Goal: Task Accomplishment & Management: Manage account settings

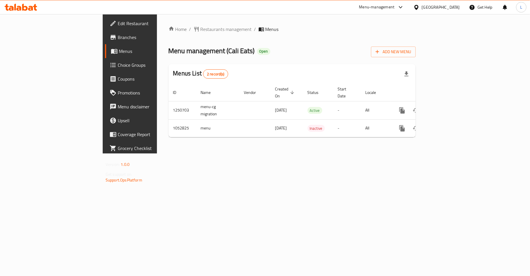
click at [118, 65] on span "Choice Groups" at bounding box center [152, 64] width 69 height 7
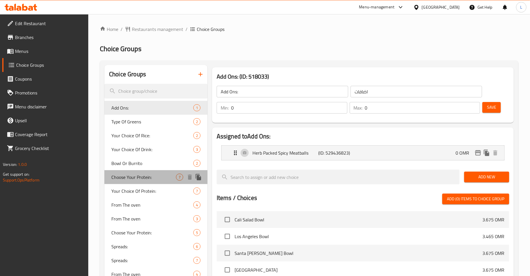
click at [140, 178] on span "Choose Your Protein:" at bounding box center [143, 176] width 65 height 7
type input "Choose Your Protein:"
type input "اختر البروتين الخاص بك:"
type input "1"
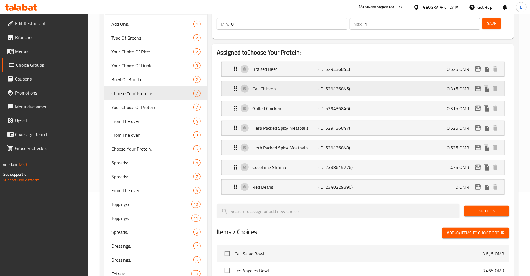
scroll to position [92, 0]
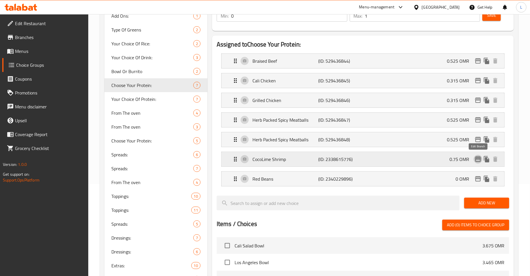
click at [480, 156] on icon "edit" at bounding box center [478, 159] width 7 height 7
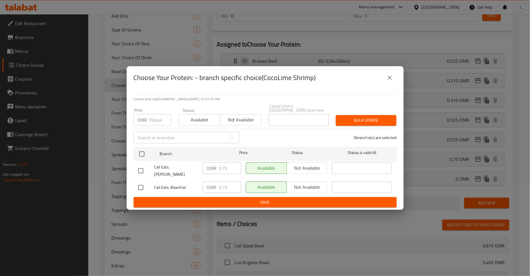
click at [391, 77] on button "close" at bounding box center [390, 78] width 14 height 14
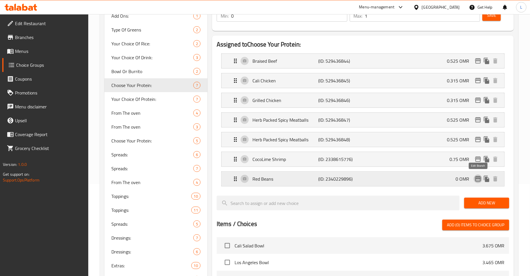
click at [477, 178] on icon "edit" at bounding box center [478, 178] width 7 height 7
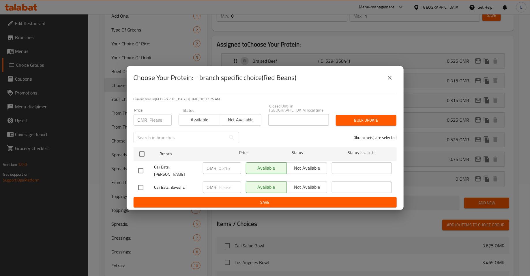
click at [387, 80] on icon "close" at bounding box center [390, 77] width 7 height 7
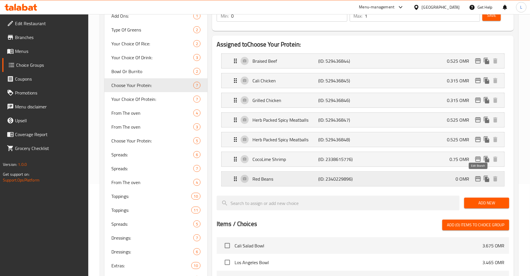
click at [480, 178] on icon "edit" at bounding box center [478, 178] width 7 height 7
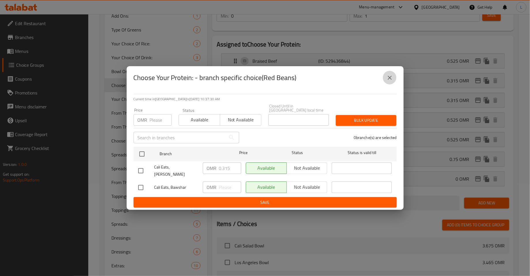
click at [391, 85] on button "close" at bounding box center [390, 78] width 14 height 14
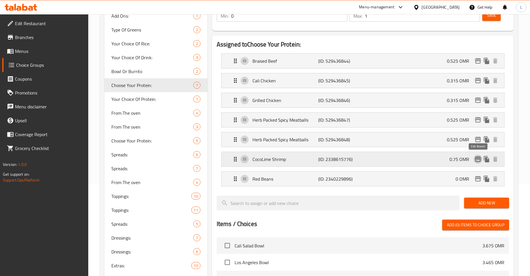
click at [477, 160] on icon "edit" at bounding box center [478, 159] width 7 height 7
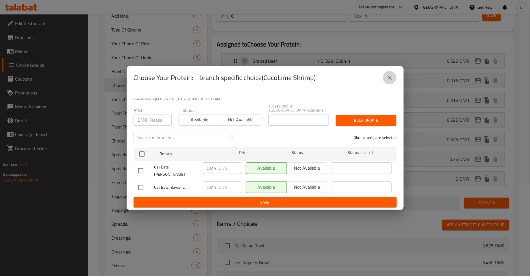
click at [391, 80] on icon "close" at bounding box center [390, 78] width 4 height 4
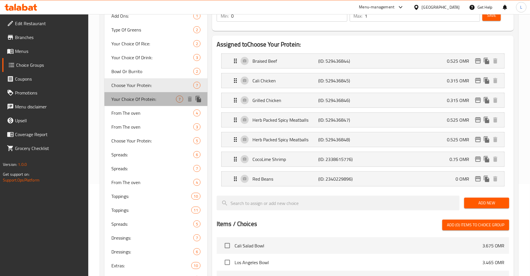
click at [115, 97] on span "Your Choice Of Protein:" at bounding box center [143, 99] width 65 height 7
type input "Your Choice Of Protein:"
type input "اختيارك من البروتين:"
type input "1"
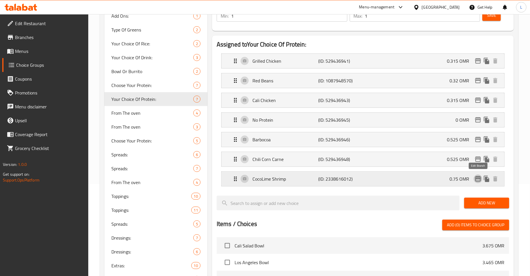
click at [478, 179] on icon "edit" at bounding box center [478, 178] width 6 height 5
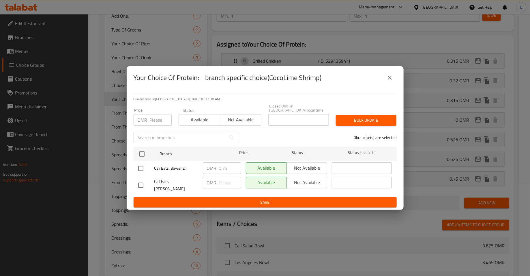
click at [395, 83] on button "close" at bounding box center [390, 78] width 14 height 14
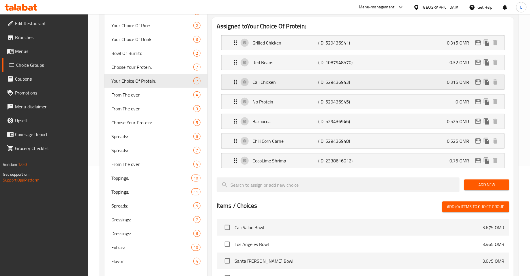
scroll to position [113, 0]
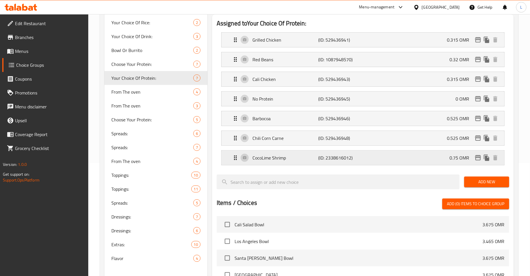
click at [264, 151] on div "CocoLime Shrimp (ID: 2338616012) 0.75 OMR" at bounding box center [365, 157] width 266 height 14
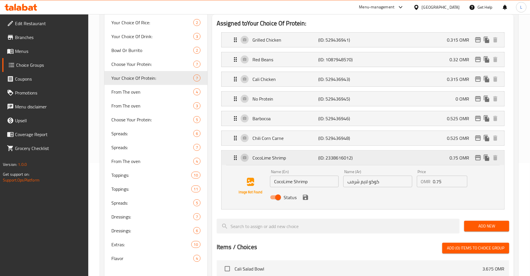
click at [479, 160] on div "0.75 OMR" at bounding box center [475, 157] width 50 height 9
click at [477, 157] on icon "edit" at bounding box center [478, 157] width 7 height 7
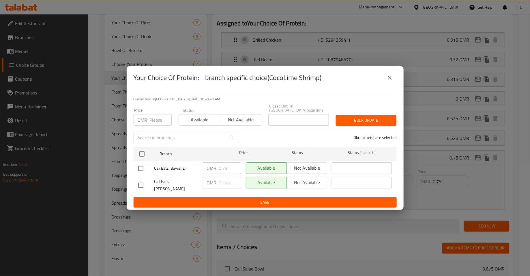
click at [393, 81] on icon "close" at bounding box center [390, 77] width 7 height 7
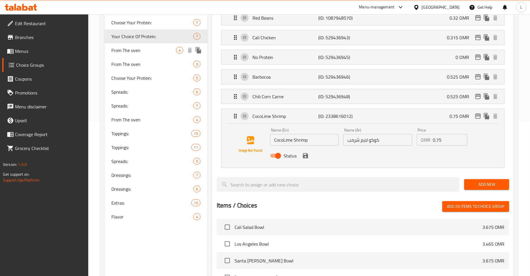
scroll to position [141, 0]
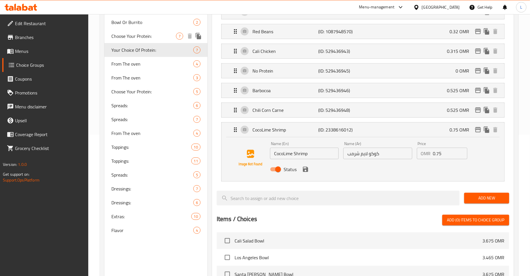
click at [128, 38] on span "Choose Your Protein:" at bounding box center [143, 36] width 65 height 7
type input "Choose Your Protein:"
type input "اختر البروتين الخاص بك:"
type input "0"
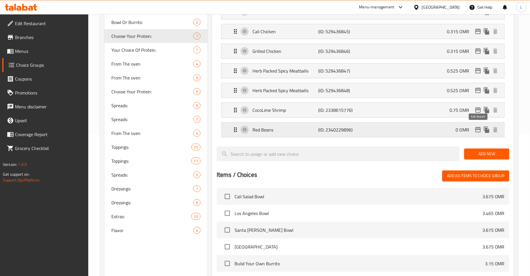
click at [479, 127] on icon "edit" at bounding box center [478, 129] width 7 height 7
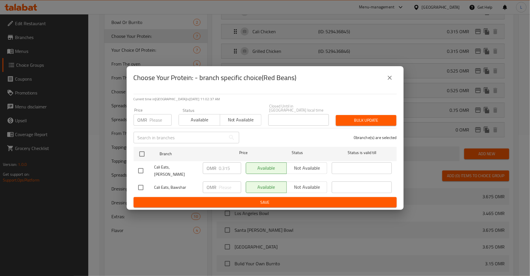
click at [218, 183] on div "OMR ​" at bounding box center [222, 187] width 38 height 12
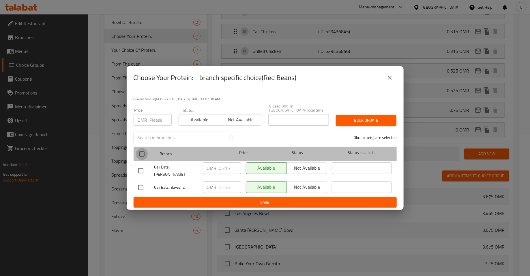
click at [140, 154] on input "checkbox" at bounding box center [142, 154] width 12 height 12
checkbox input "true"
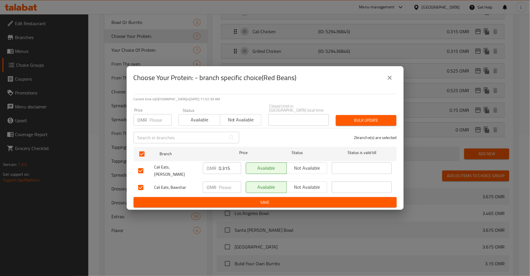
click at [154, 119] on input "number" at bounding box center [161, 120] width 22 height 12
type input "0.315"
click at [375, 122] on span "Bulk update" at bounding box center [366, 120] width 51 height 7
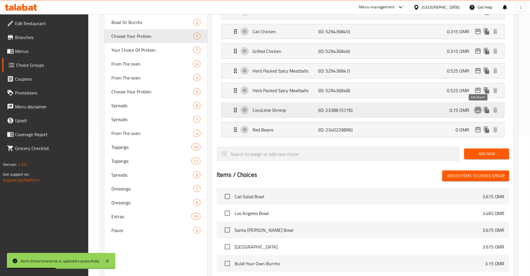
click at [479, 110] on icon "edit" at bounding box center [478, 110] width 7 height 7
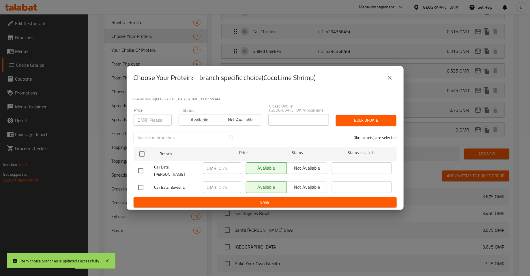
click at [387, 81] on icon "close" at bounding box center [390, 77] width 7 height 7
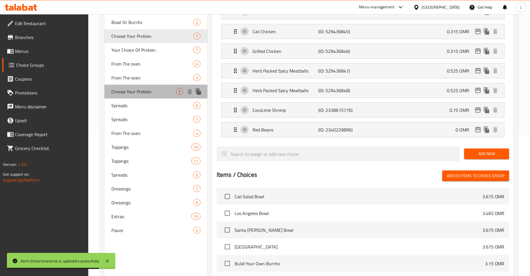
click at [128, 89] on span "Choose Your Protein:" at bounding box center [143, 91] width 65 height 7
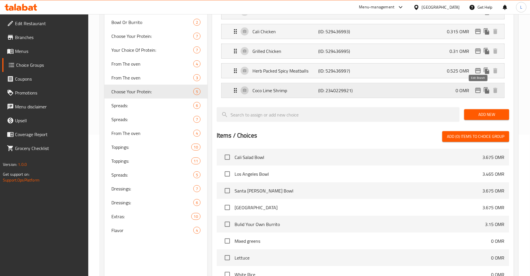
click at [480, 89] on icon "edit" at bounding box center [478, 90] width 7 height 7
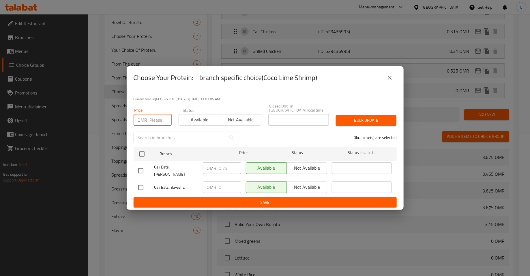
click at [153, 123] on input "number" at bounding box center [161, 120] width 22 height 12
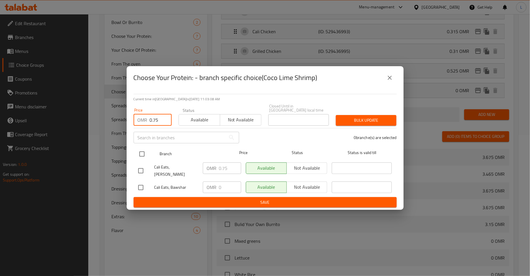
type input "0.75"
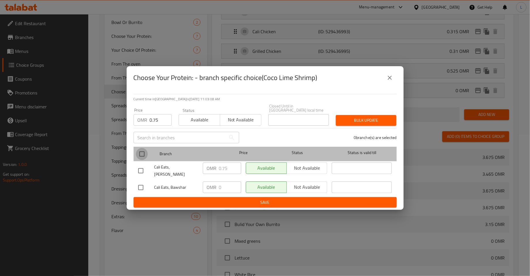
click at [145, 153] on input "checkbox" at bounding box center [142, 154] width 12 height 12
checkbox input "true"
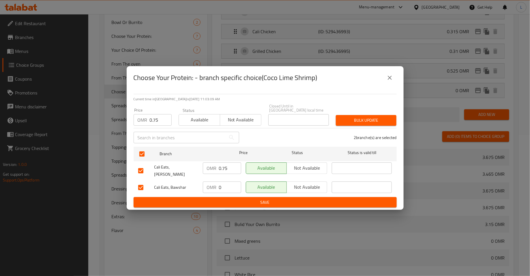
click at [358, 117] on span "Bulk update" at bounding box center [366, 120] width 51 height 7
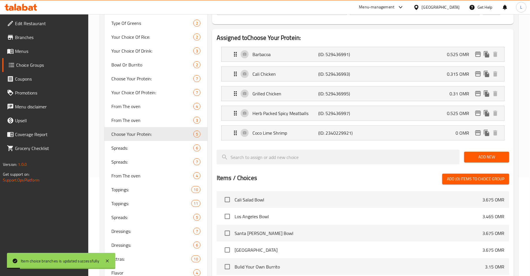
scroll to position [97, 0]
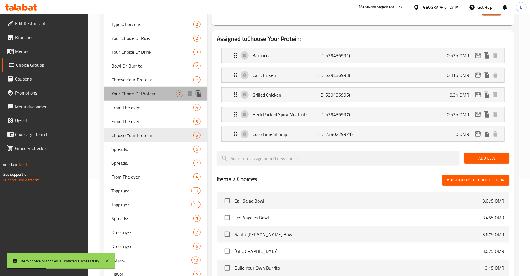
click at [139, 92] on span "Your Choice Of Protein:" at bounding box center [143, 93] width 65 height 7
type input "Your Choice Of Protein:"
type input "اختيارك من البروتين:"
type input "1"
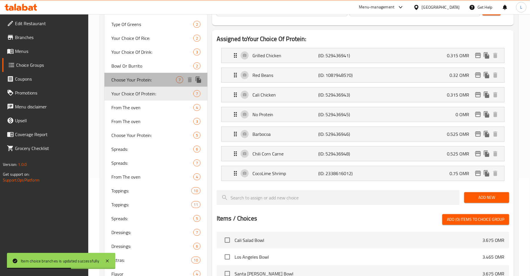
click at [136, 81] on span "Choose Your Protein:" at bounding box center [143, 79] width 65 height 7
type input "Choose Your Protein:"
type input "اختر البروتين الخاص بك:"
type input "0"
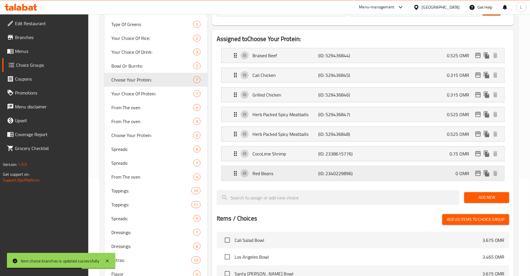
click at [300, 171] on p "Red Beans" at bounding box center [286, 173] width 66 height 7
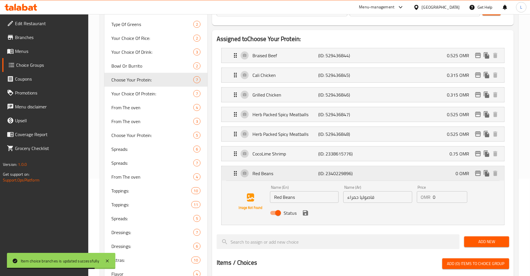
click at [300, 171] on p "Red Beans" at bounding box center [286, 173] width 66 height 7
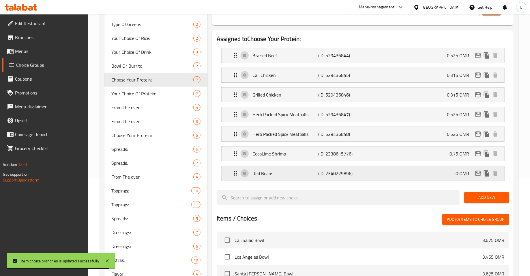
click at [439, 171] on div "Red Beans (ID: 2340229896) 0 OMR" at bounding box center [365, 173] width 266 height 14
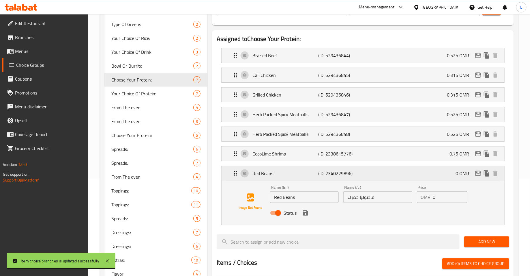
click at [439, 171] on div "Red Beans (ID: 2340229896) 0 OMR" at bounding box center [365, 173] width 266 height 14
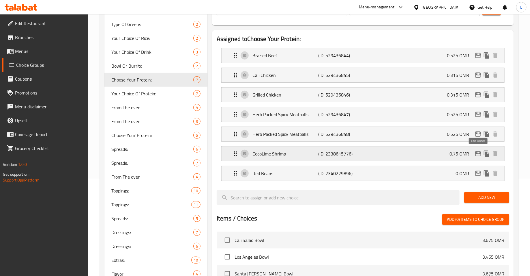
click at [480, 154] on icon "edit" at bounding box center [478, 153] width 6 height 5
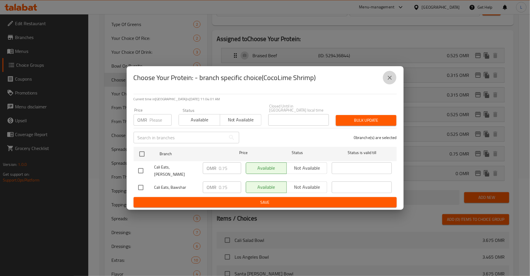
click at [392, 81] on icon "close" at bounding box center [390, 77] width 7 height 7
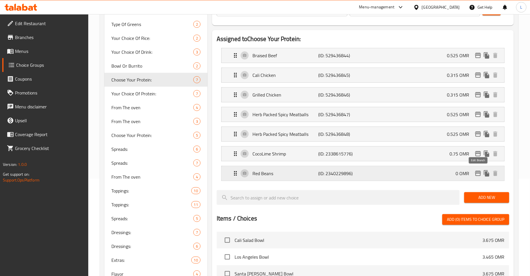
click at [480, 173] on icon "edit" at bounding box center [478, 173] width 7 height 7
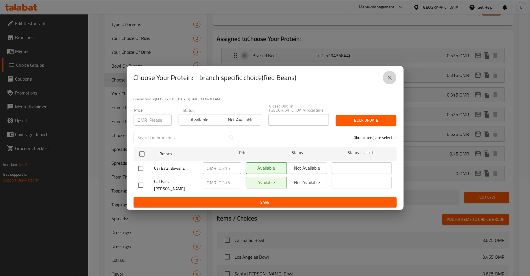
click at [394, 81] on button "close" at bounding box center [390, 78] width 14 height 14
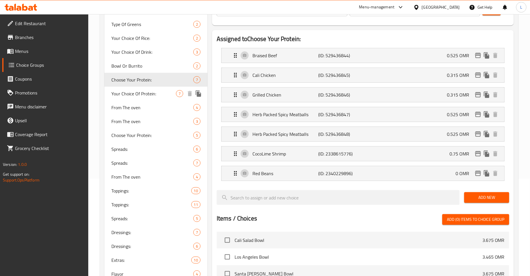
click at [141, 88] on div "Your Choice Of Protein: 7" at bounding box center [156, 94] width 103 height 14
type input "Your Choice Of Protein:"
type input "اختيارك من البروتين:"
type input "1"
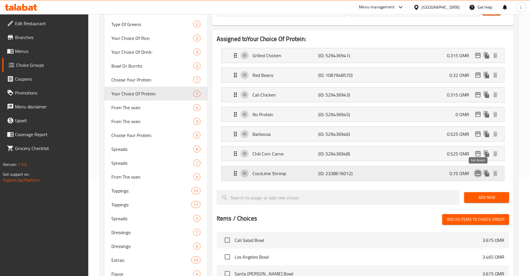
click at [480, 172] on icon "edit" at bounding box center [478, 173] width 7 height 7
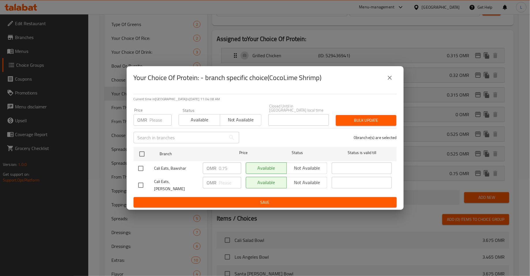
click at [152, 120] on input "number" at bounding box center [161, 120] width 22 height 12
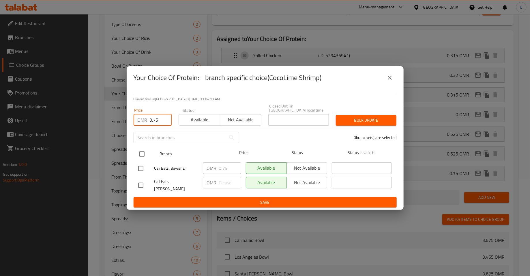
type input "0.75"
click at [139, 152] on input "checkbox" at bounding box center [142, 154] width 12 height 12
checkbox input "true"
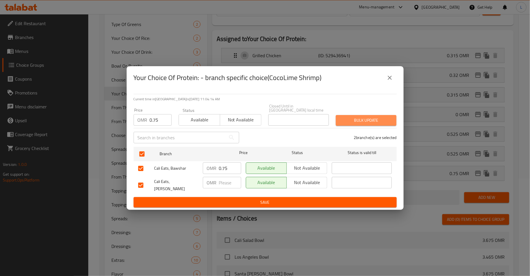
click at [364, 116] on button "Bulk update" at bounding box center [366, 120] width 61 height 11
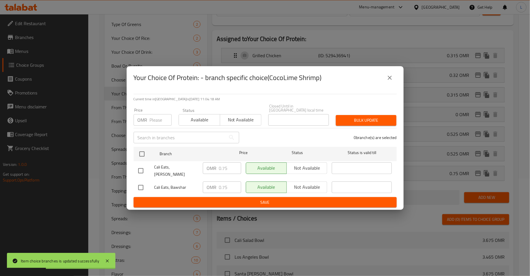
click at [393, 81] on icon "close" at bounding box center [390, 77] width 7 height 7
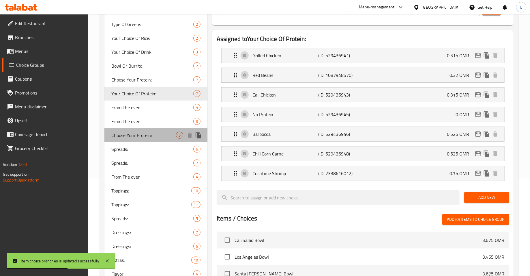
click at [142, 137] on span "Choose Your Protein:" at bounding box center [143, 135] width 65 height 7
type input "Choose Your Protein:"
type input "اختر البروتين الخاص بك:"
type input "0"
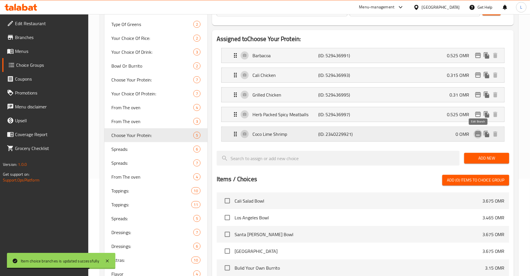
click at [480, 134] on icon "edit" at bounding box center [478, 133] width 7 height 7
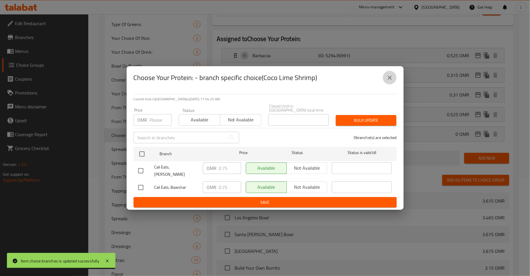
click at [390, 80] on icon "close" at bounding box center [390, 78] width 4 height 4
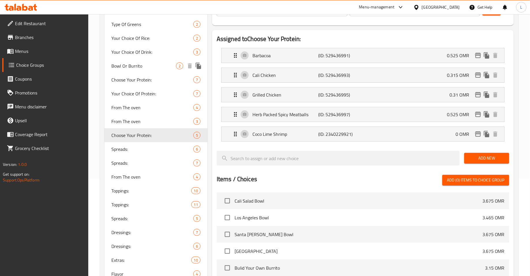
click at [149, 68] on span "Bowl Or Burrito" at bounding box center [143, 65] width 65 height 7
type input "Bowl Or Burrito"
type input "وعاء أو بوريتو"
type input "1"
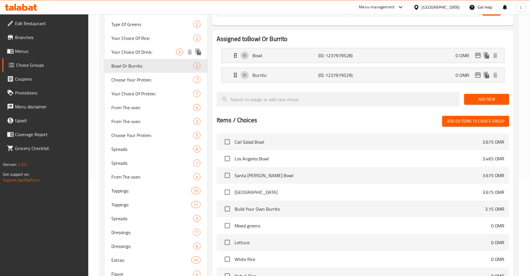
click at [143, 55] on span "Your Choice Of Drink:" at bounding box center [143, 51] width 65 height 7
type input "Your Choice Of Drink:"
type input "إختيارك من المشروب:"
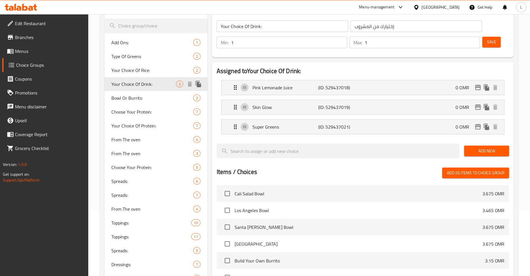
scroll to position [58, 0]
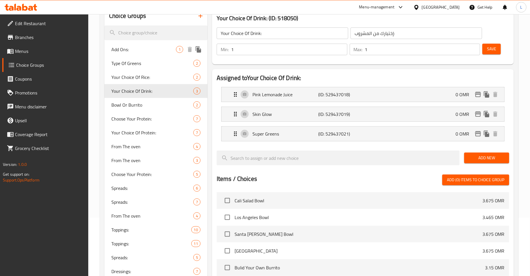
click at [137, 49] on span "Add Ons:" at bounding box center [143, 49] width 65 height 7
type input "Add Ons:"
type input "اضافات"
type input "0"
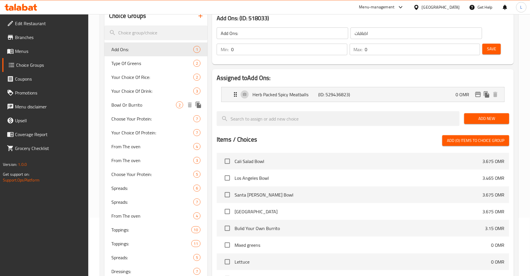
click at [136, 107] on span "Bowl Or Burrito" at bounding box center [143, 104] width 65 height 7
type input "Bowl Or Burrito"
type input "وعاء أو بوريتو"
type input "1"
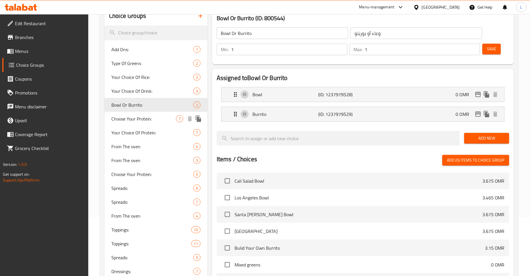
click at [136, 120] on span "Choose Your Protein:" at bounding box center [143, 118] width 65 height 7
type input "Choose Your Protein:"
type input "اختر البروتين الخاص بك:"
type input "0"
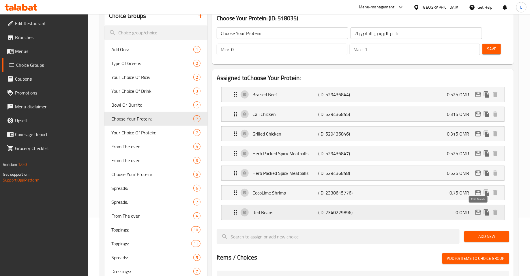
click at [477, 209] on icon "edit" at bounding box center [478, 212] width 7 height 7
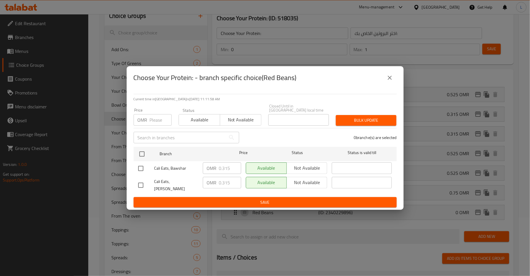
click at [392, 81] on icon "close" at bounding box center [390, 77] width 7 height 7
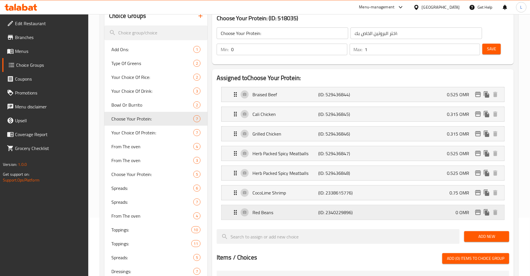
click at [350, 212] on p "(ID: 2340229896)" at bounding box center [341, 212] width 44 height 7
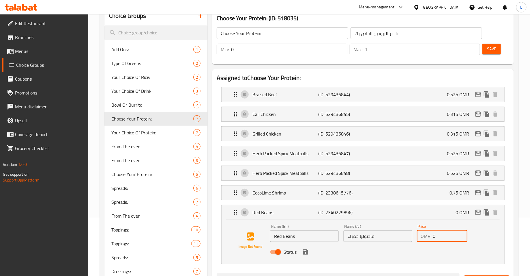
click at [436, 235] on input "0" at bounding box center [450, 236] width 34 height 12
paste input "0.315"
click at [305, 253] on icon "save" at bounding box center [305, 251] width 7 height 7
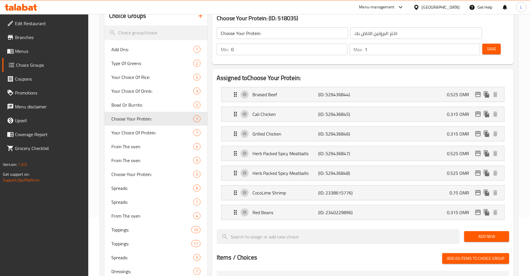
type input "0.315"
click at [494, 45] on span "Save" at bounding box center [491, 48] width 9 height 7
click at [401, 211] on div "Red Beans (ID: 2340229896) 0.315 OMR" at bounding box center [365, 212] width 266 height 14
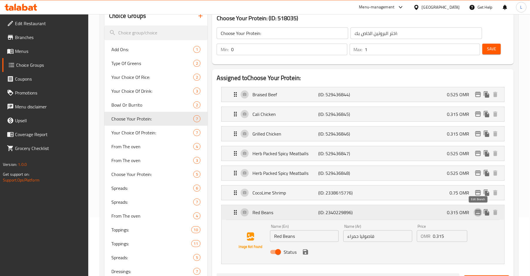
click at [480, 211] on icon "edit" at bounding box center [478, 212] width 7 height 7
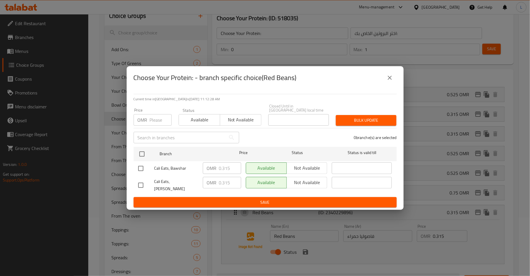
click at [393, 81] on icon "close" at bounding box center [390, 77] width 7 height 7
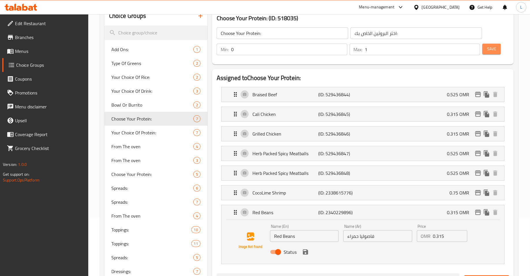
click at [493, 51] on span "Save" at bounding box center [491, 48] width 9 height 7
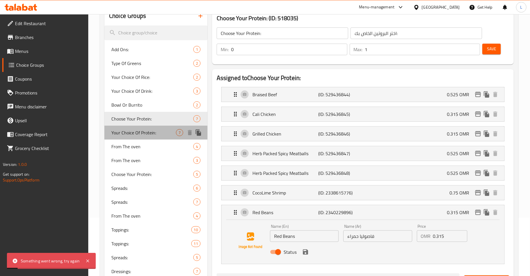
click at [133, 135] on span "Your Choice Of Protein:" at bounding box center [143, 132] width 65 height 7
type input "Your Choice Of Protein:"
type input "اختيارك من البروتين:"
type input "1"
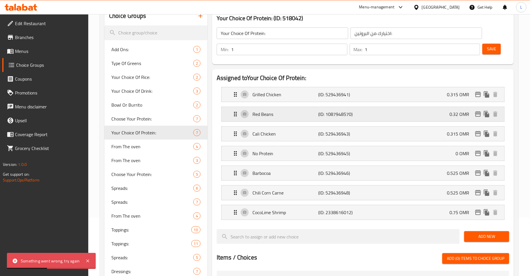
click at [312, 109] on div "Red Beans (ID: 1087948570) 0.32 OMR" at bounding box center [365, 114] width 266 height 14
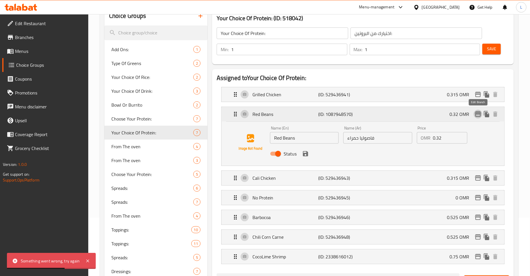
click at [477, 115] on icon "edit" at bounding box center [478, 114] width 7 height 7
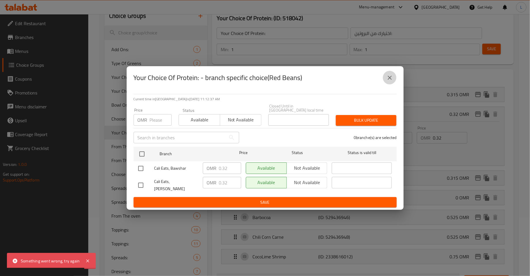
click at [388, 79] on icon "close" at bounding box center [390, 77] width 7 height 7
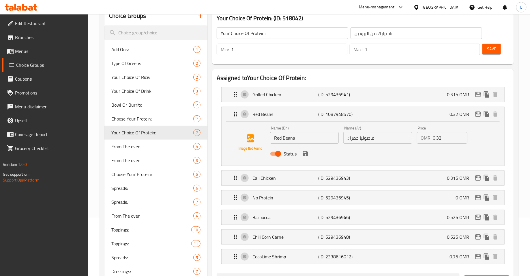
scroll to position [0, 0]
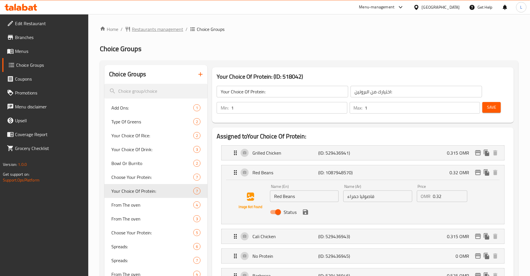
click at [158, 28] on span "Restaurants management" at bounding box center [157, 29] width 51 height 7
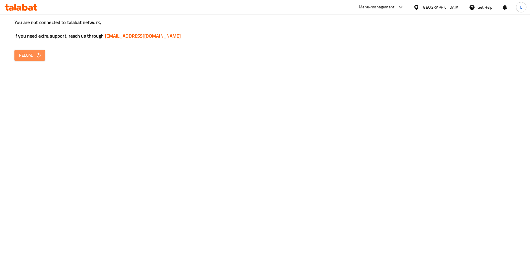
click at [34, 50] on button "Reload" at bounding box center [29, 55] width 31 height 11
